Goal: Task Accomplishment & Management: Manage account settings

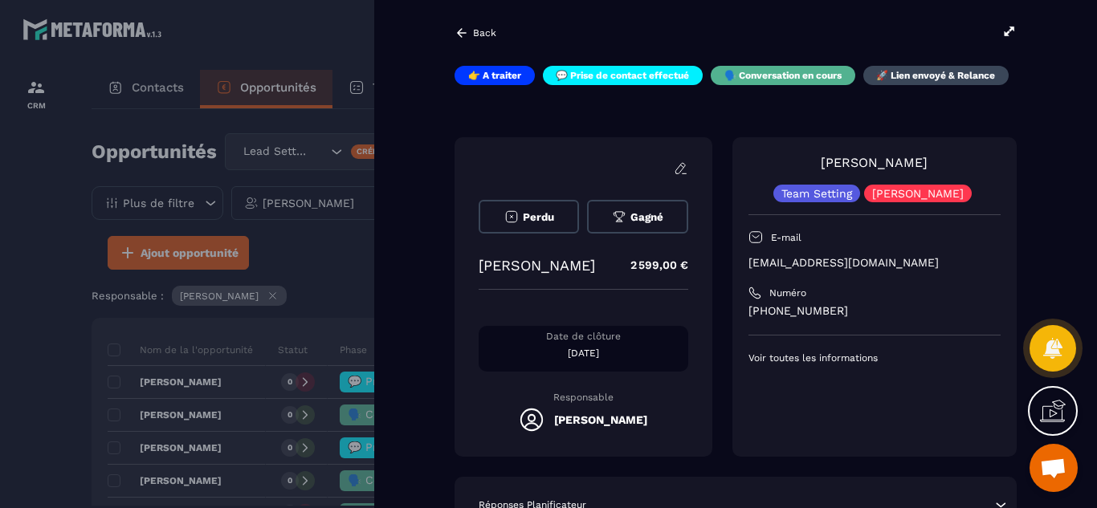
click at [728, 398] on div "Perdu Gagné [PERSON_NAME] 2 599,00 € Date de clôture [DATE] Responsable [PERSON…" at bounding box center [736, 297] width 562 height 320
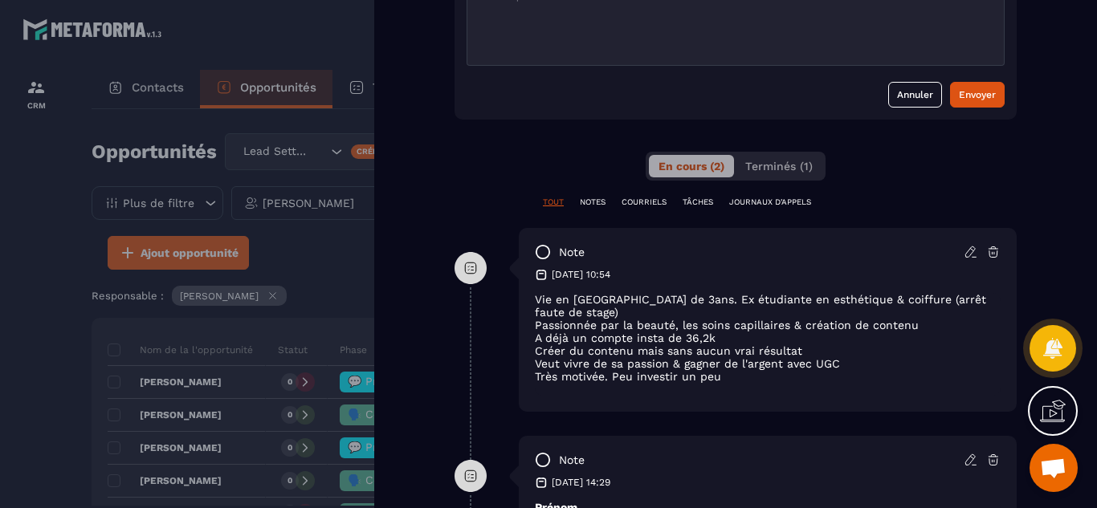
scroll to position [675, 0]
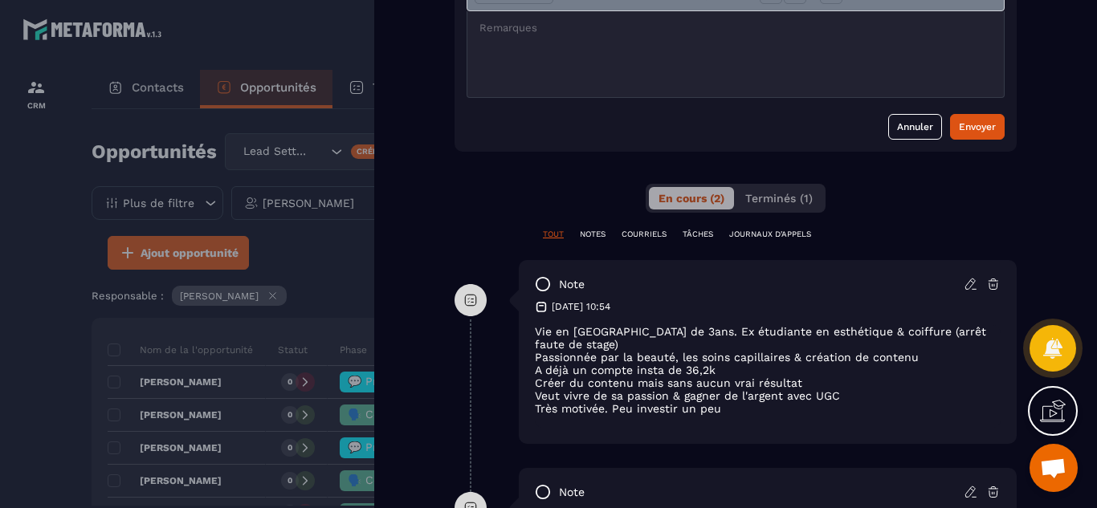
click at [470, 224] on div "**********" at bounding box center [736, 481] width 562 height 1110
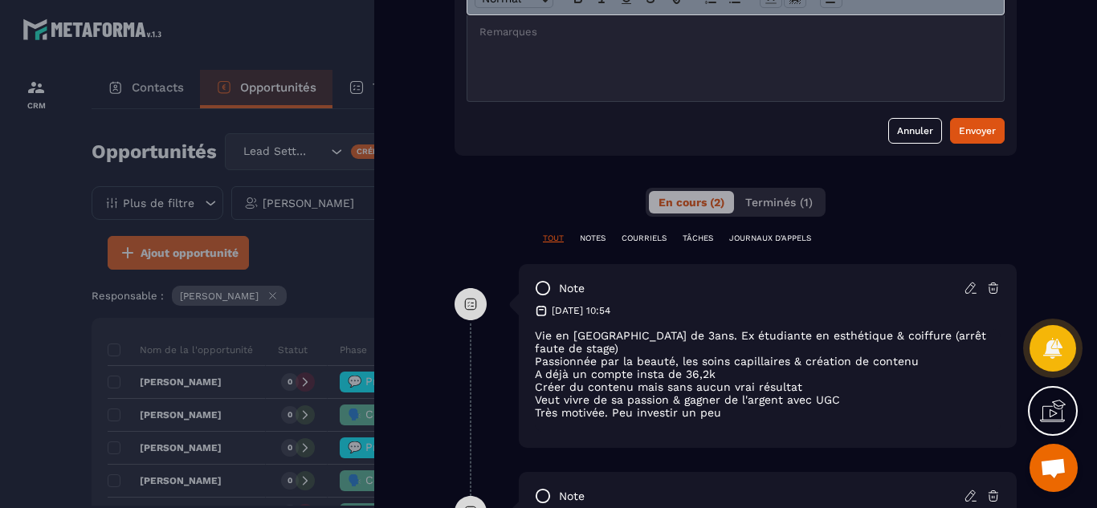
scroll to position [610, 0]
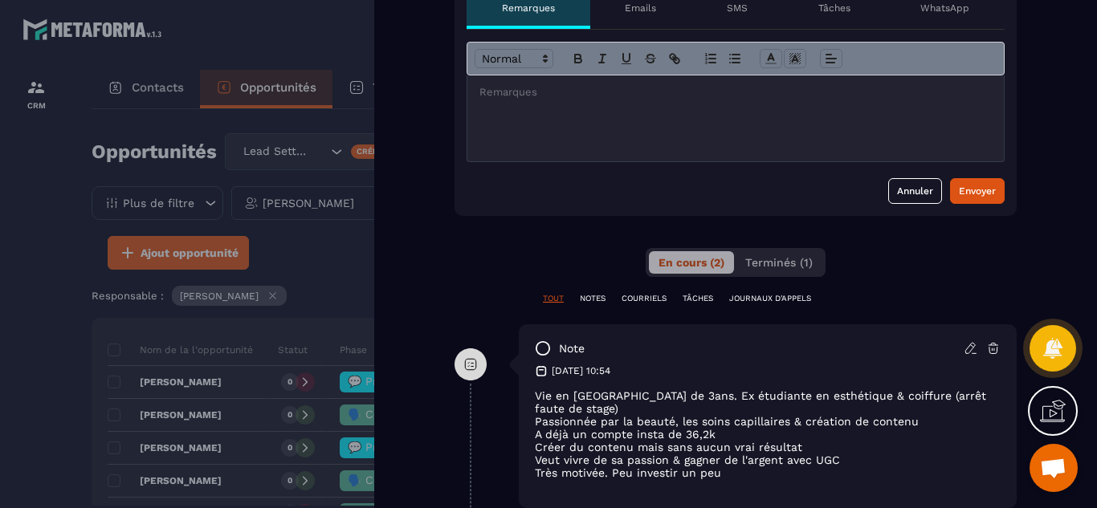
click at [21, 333] on div at bounding box center [548, 254] width 1097 height 508
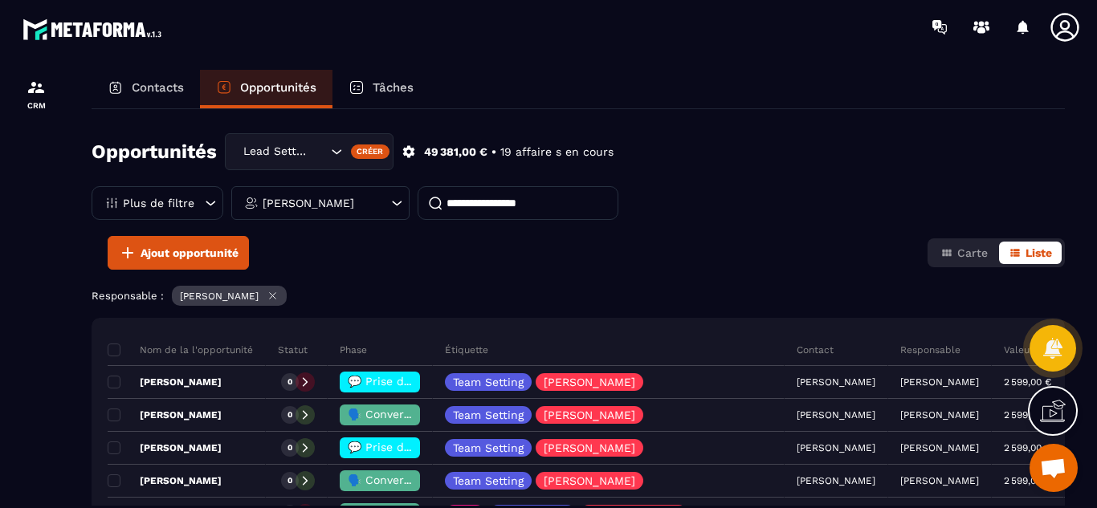
click at [389, 209] on icon at bounding box center [397, 203] width 16 height 16
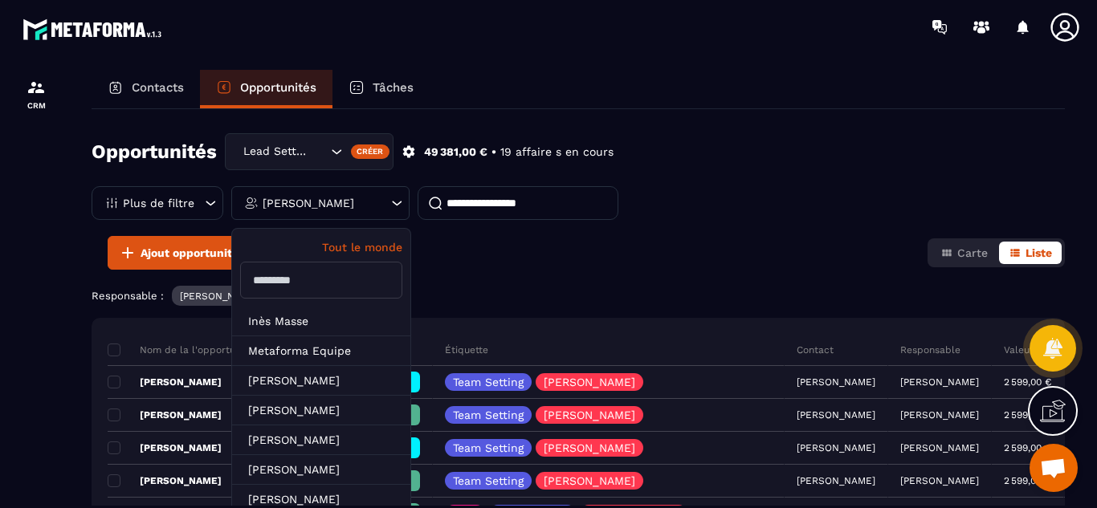
click at [306, 277] on input "text" at bounding box center [321, 280] width 162 height 37
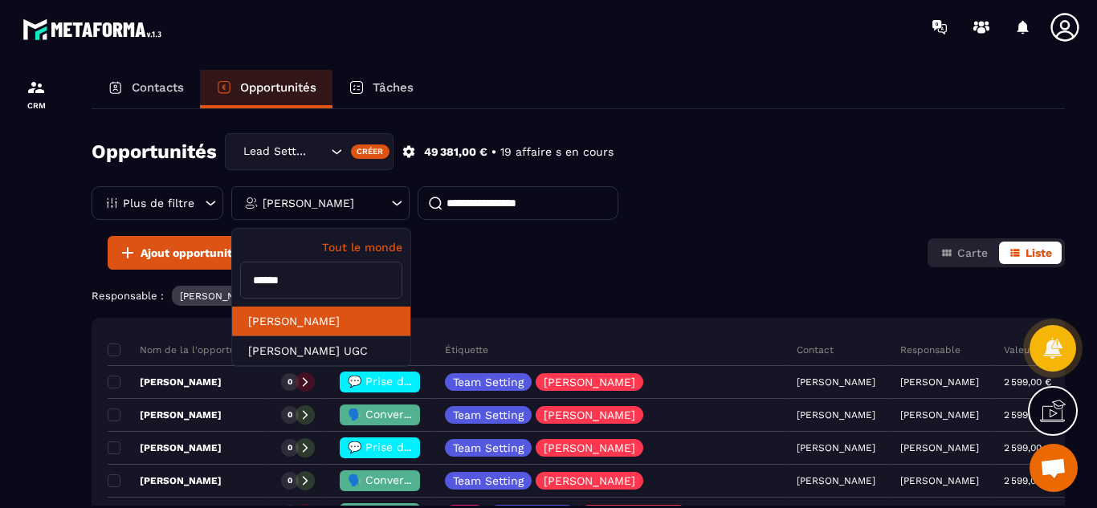
type input "******"
click at [302, 324] on li "[PERSON_NAME]" at bounding box center [321, 322] width 178 height 30
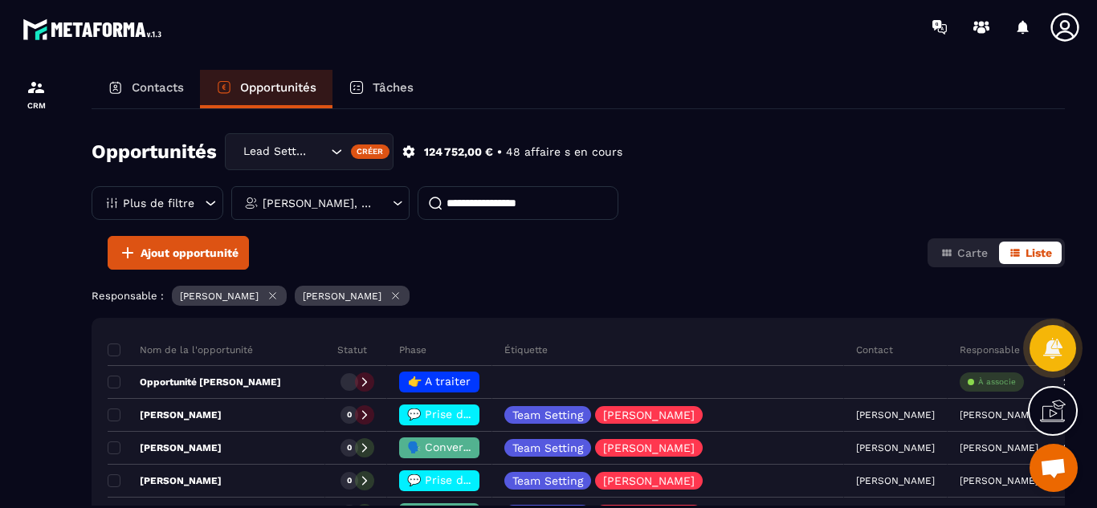
click at [279, 300] on icon at bounding box center [273, 296] width 12 height 12
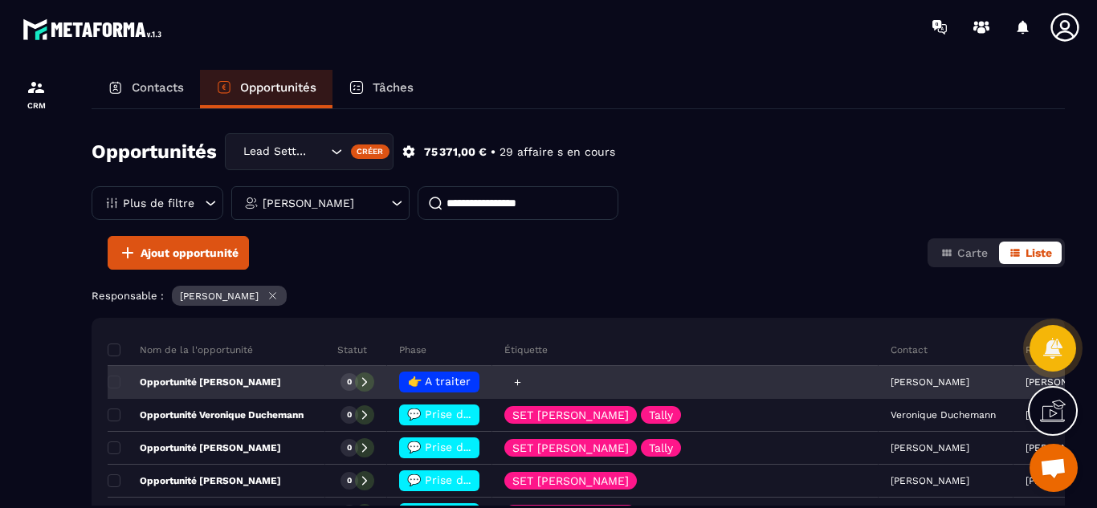
click at [787, 388] on div at bounding box center [685, 383] width 386 height 32
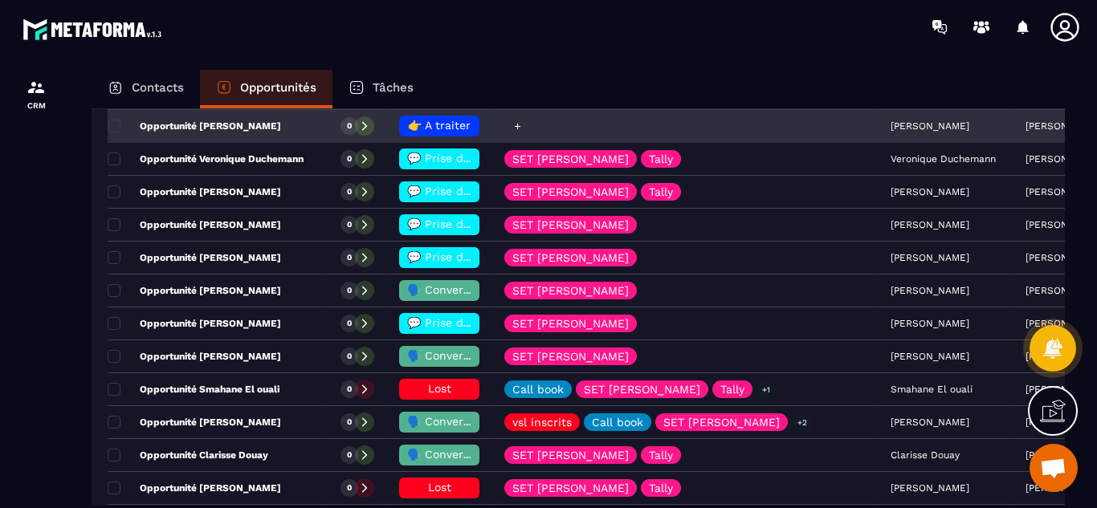
scroll to position [257, 0]
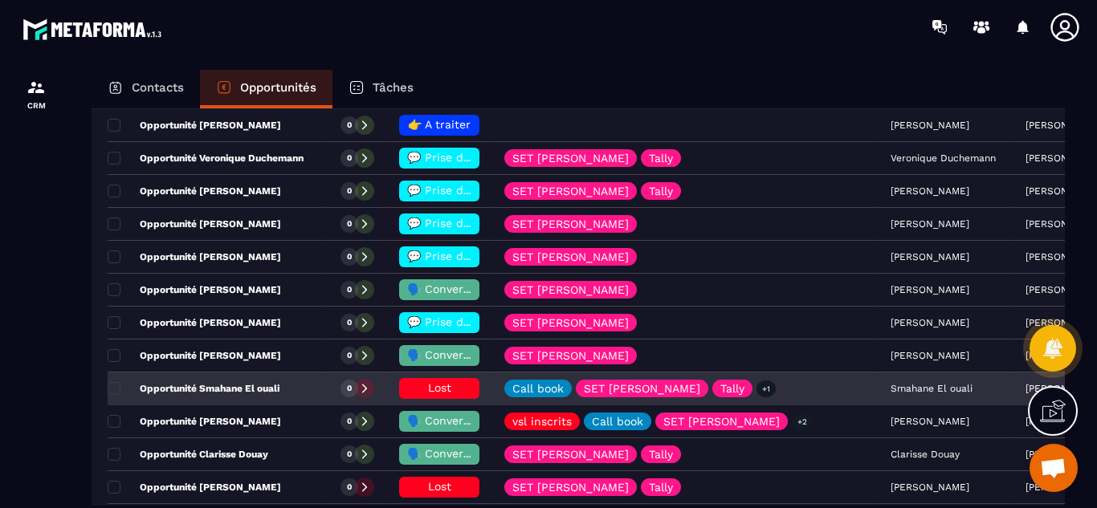
click at [451, 390] on span "Lost" at bounding box center [439, 388] width 23 height 13
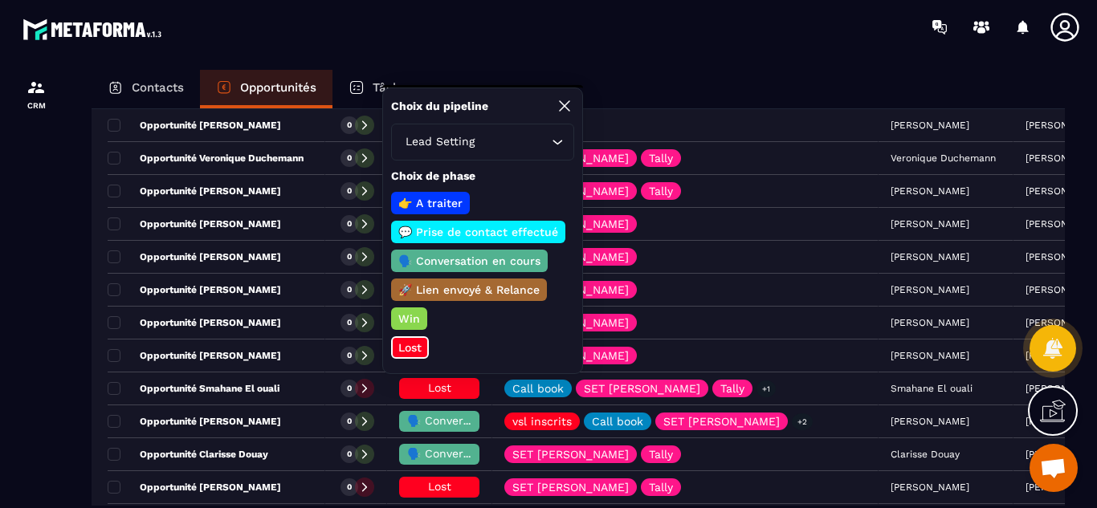
click at [565, 106] on icon at bounding box center [565, 106] width 10 height 10
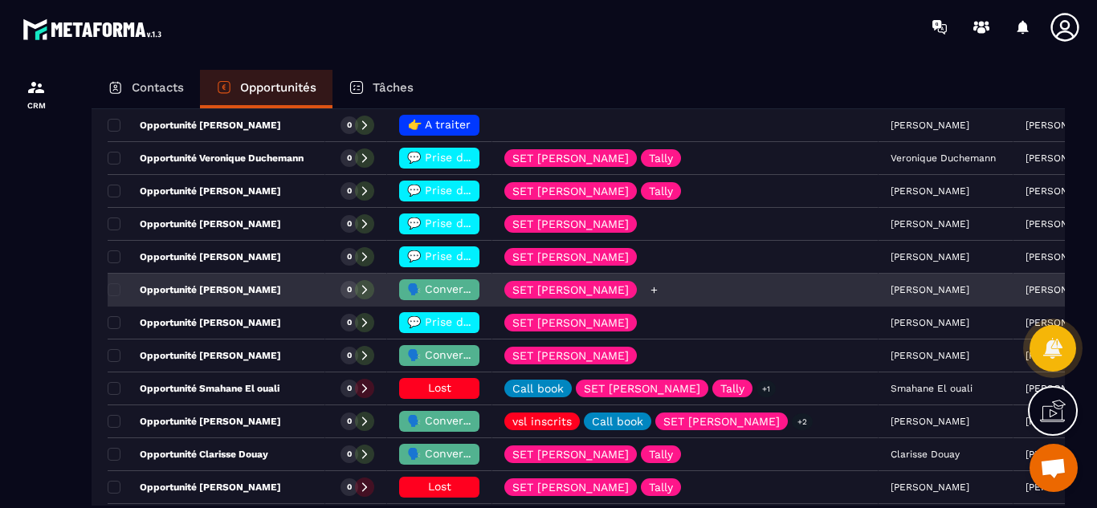
click at [745, 296] on div "SET [PERSON_NAME]" at bounding box center [685, 291] width 386 height 32
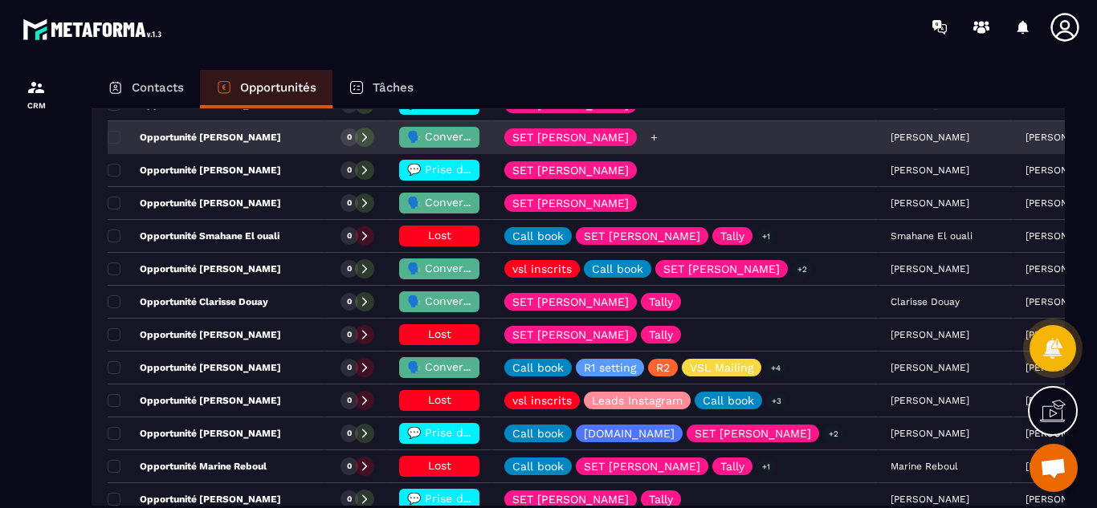
scroll to position [482, 0]
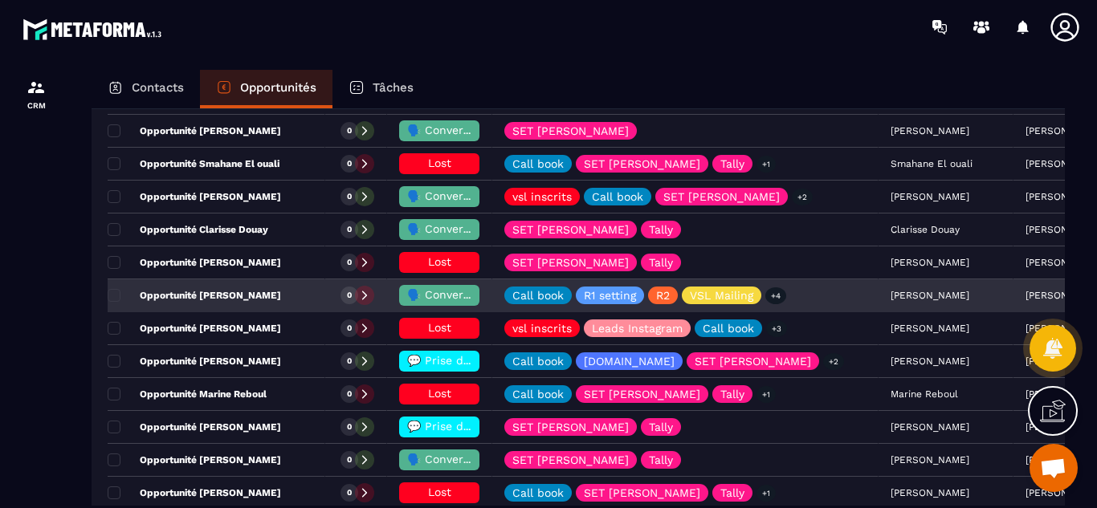
click at [1013, 299] on div "[PERSON_NAME]" at bounding box center [946, 296] width 135 height 32
